Goal: Transaction & Acquisition: Purchase product/service

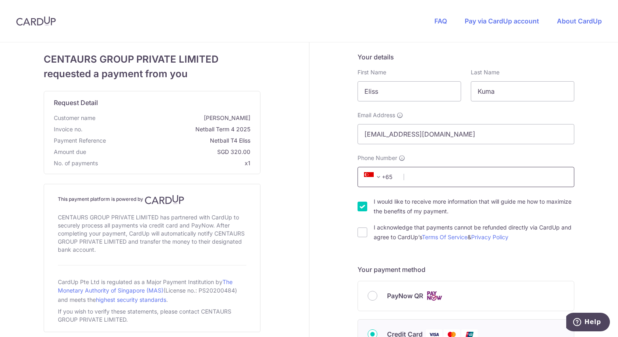
click at [430, 174] on input "Phone Number" at bounding box center [465, 177] width 217 height 20
type input "83222000"
type input "267397"
type input "69 [GEOGRAPHIC_DATA]"
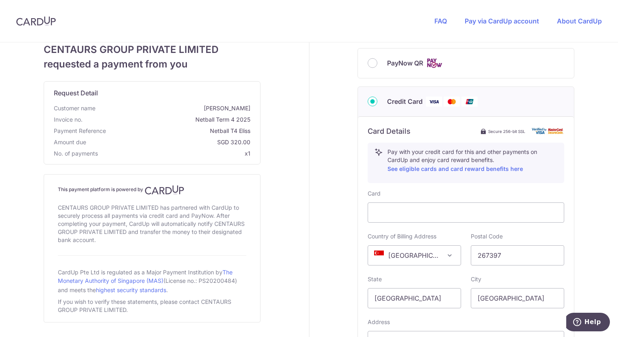
scroll to position [199, 0]
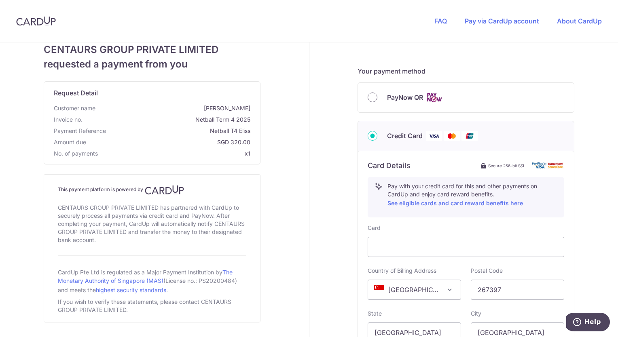
click at [370, 99] on input "PayNow QR" at bounding box center [373, 98] width 10 height 10
radio input "true"
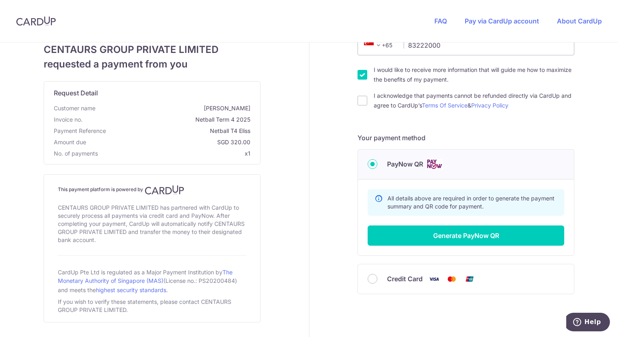
scroll to position [137, 0]
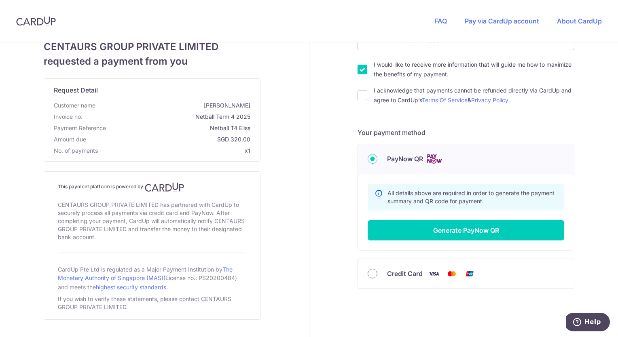
click at [370, 274] on input "Credit Card" at bounding box center [373, 274] width 10 height 10
radio input "true"
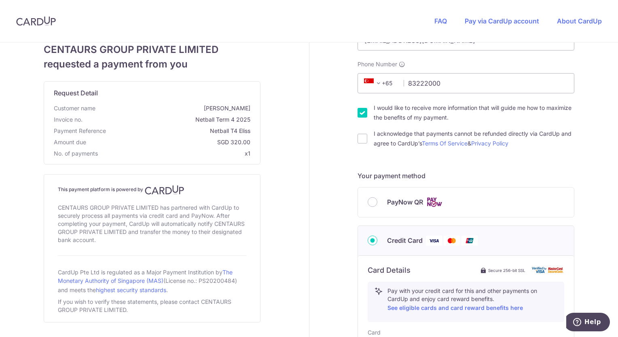
scroll to position [62, 0]
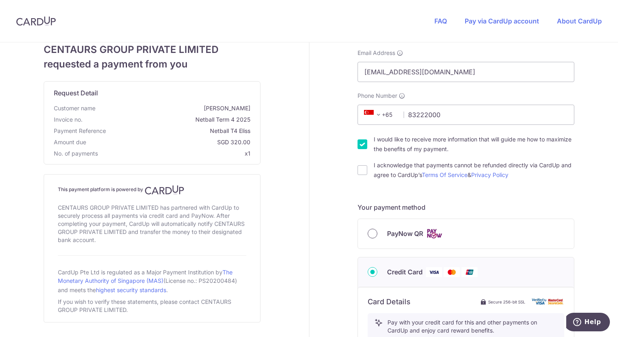
click at [370, 231] on input "PayNow QR" at bounding box center [373, 234] width 10 height 10
radio input "true"
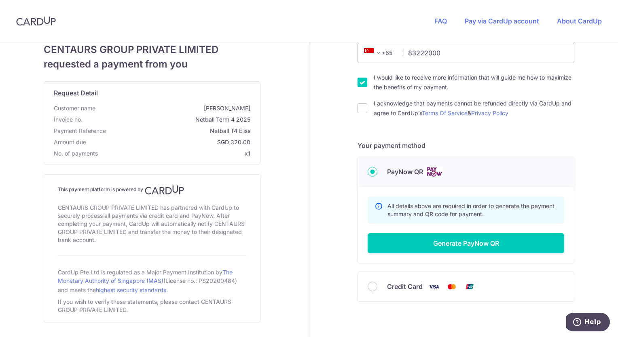
scroll to position [125, 0]
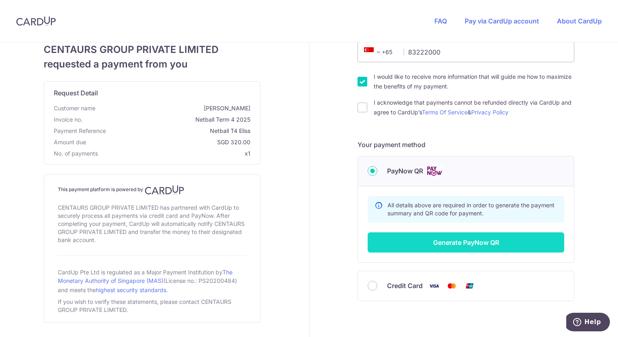
click at [474, 249] on button "Generate PayNow QR" at bounding box center [466, 242] width 197 height 20
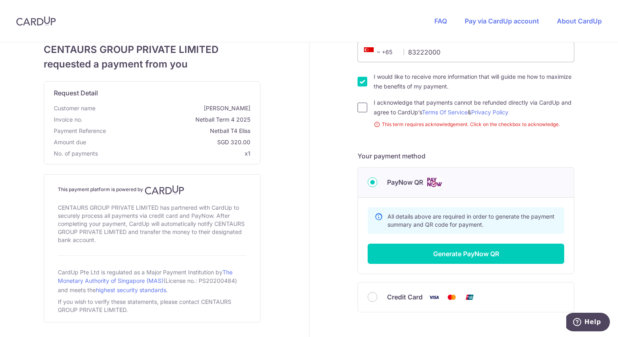
click at [361, 106] on input "I acknowledge that payments cannot be refunded directly via CardUp and agree to…" at bounding box center [362, 108] width 10 height 10
checkbox input "true"
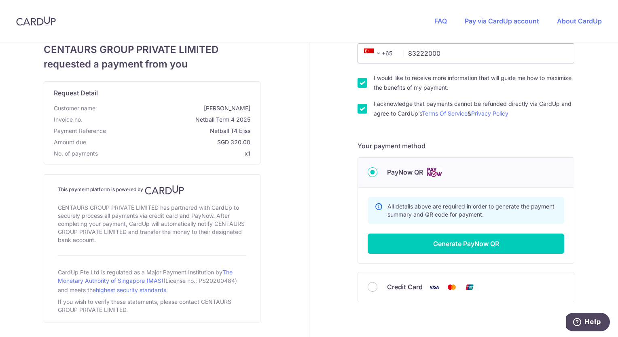
scroll to position [126, 0]
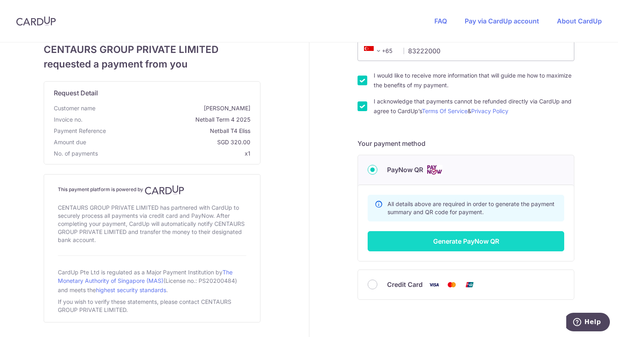
click at [444, 239] on button "Generate PayNow QR" at bounding box center [466, 241] width 197 height 20
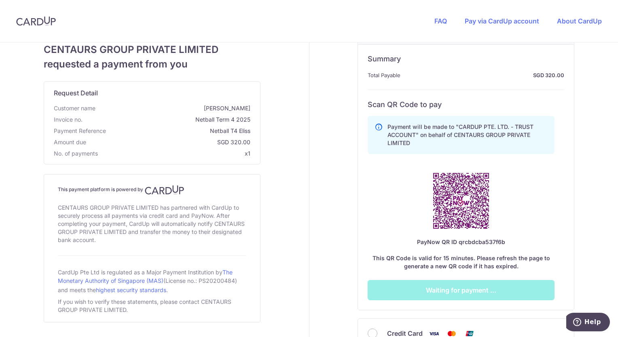
scroll to position [271, 0]
